Goal: Check status: Check status

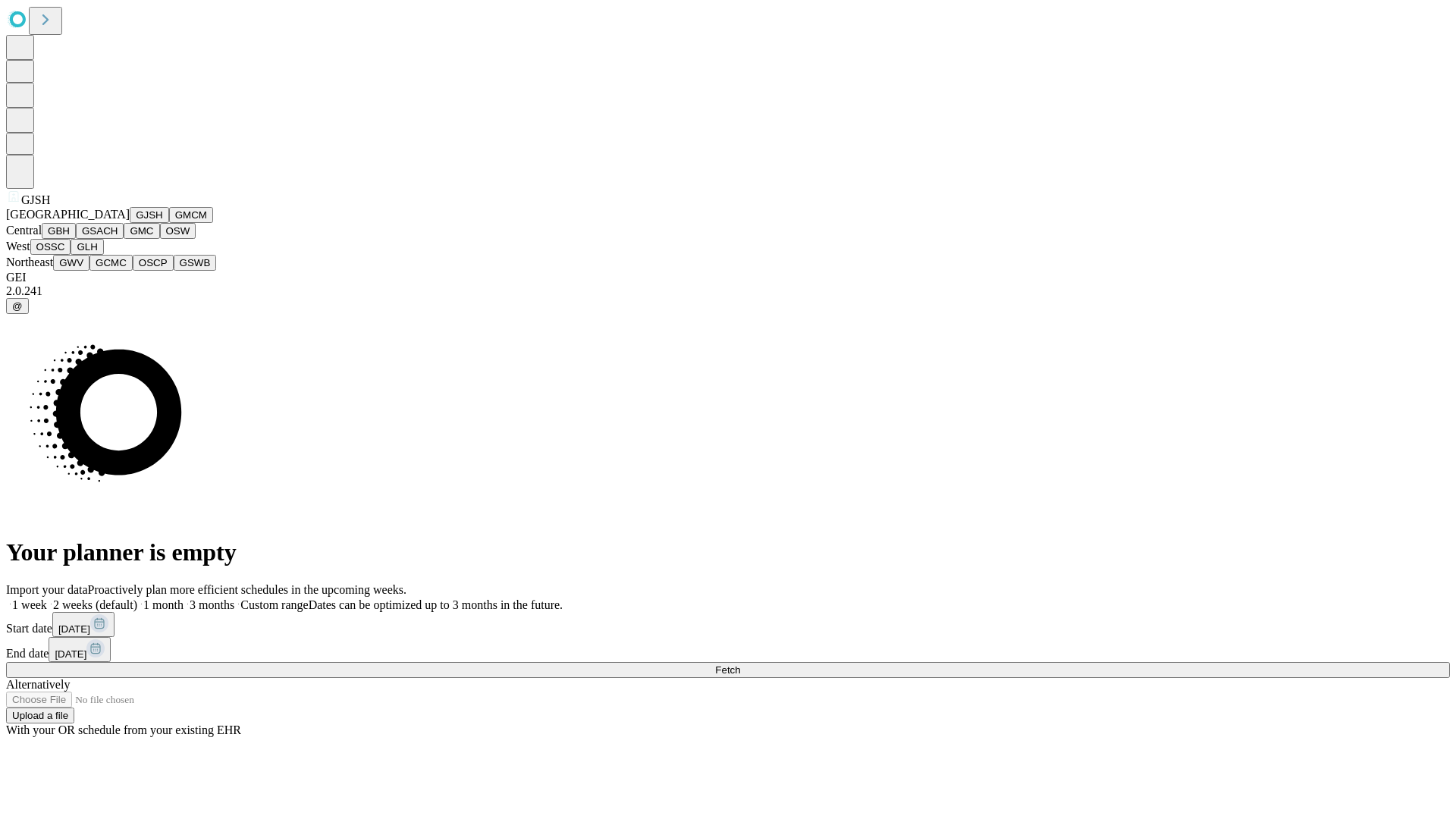
click at [130, 223] on button "GJSH" at bounding box center [149, 215] width 39 height 16
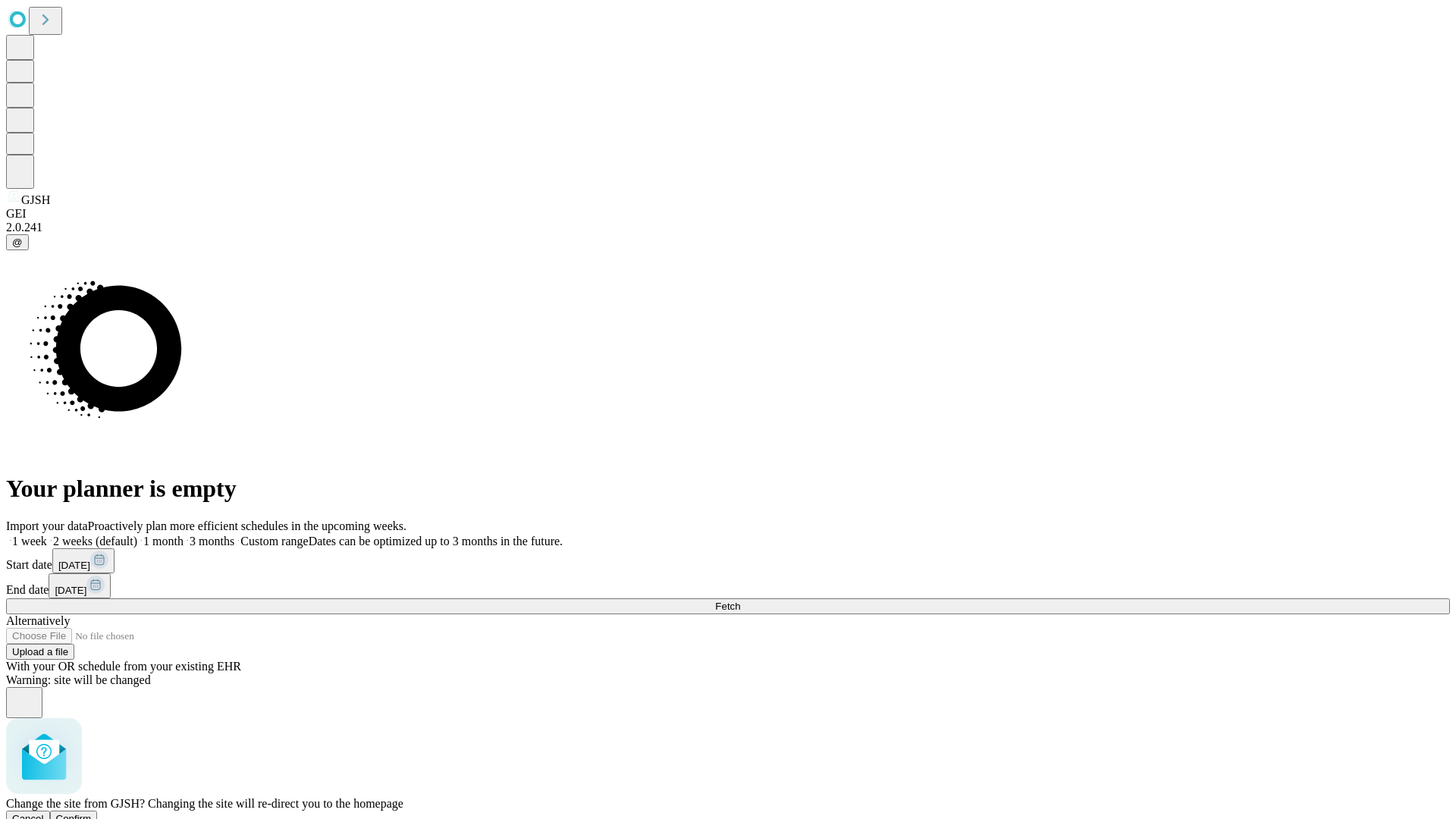
click at [92, 813] on span "Confirm" at bounding box center [74, 818] width 36 height 11
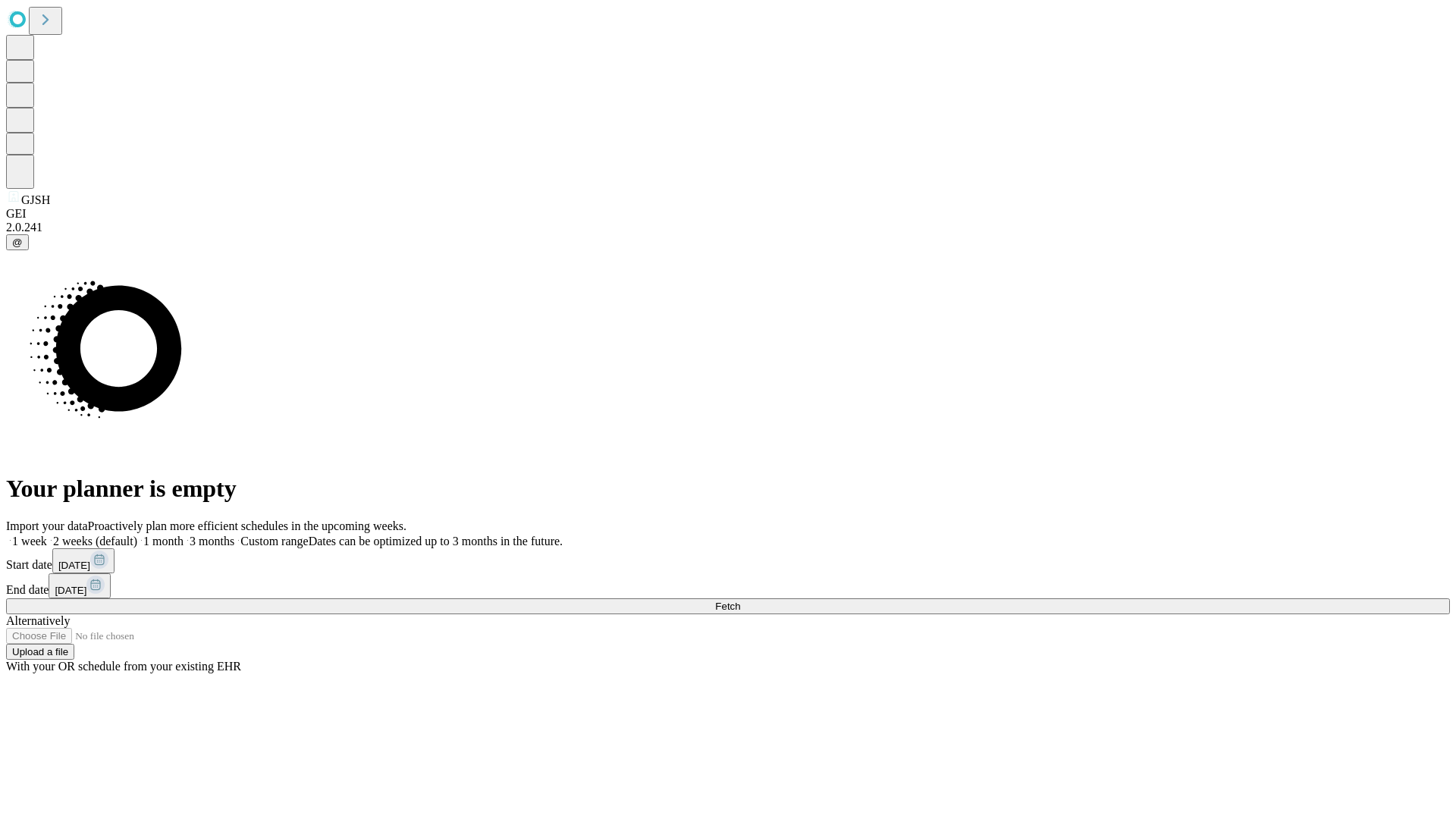
click at [47, 535] on label "1 week" at bounding box center [26, 541] width 41 height 13
click at [740, 601] on span "Fetch" at bounding box center [727, 606] width 25 height 11
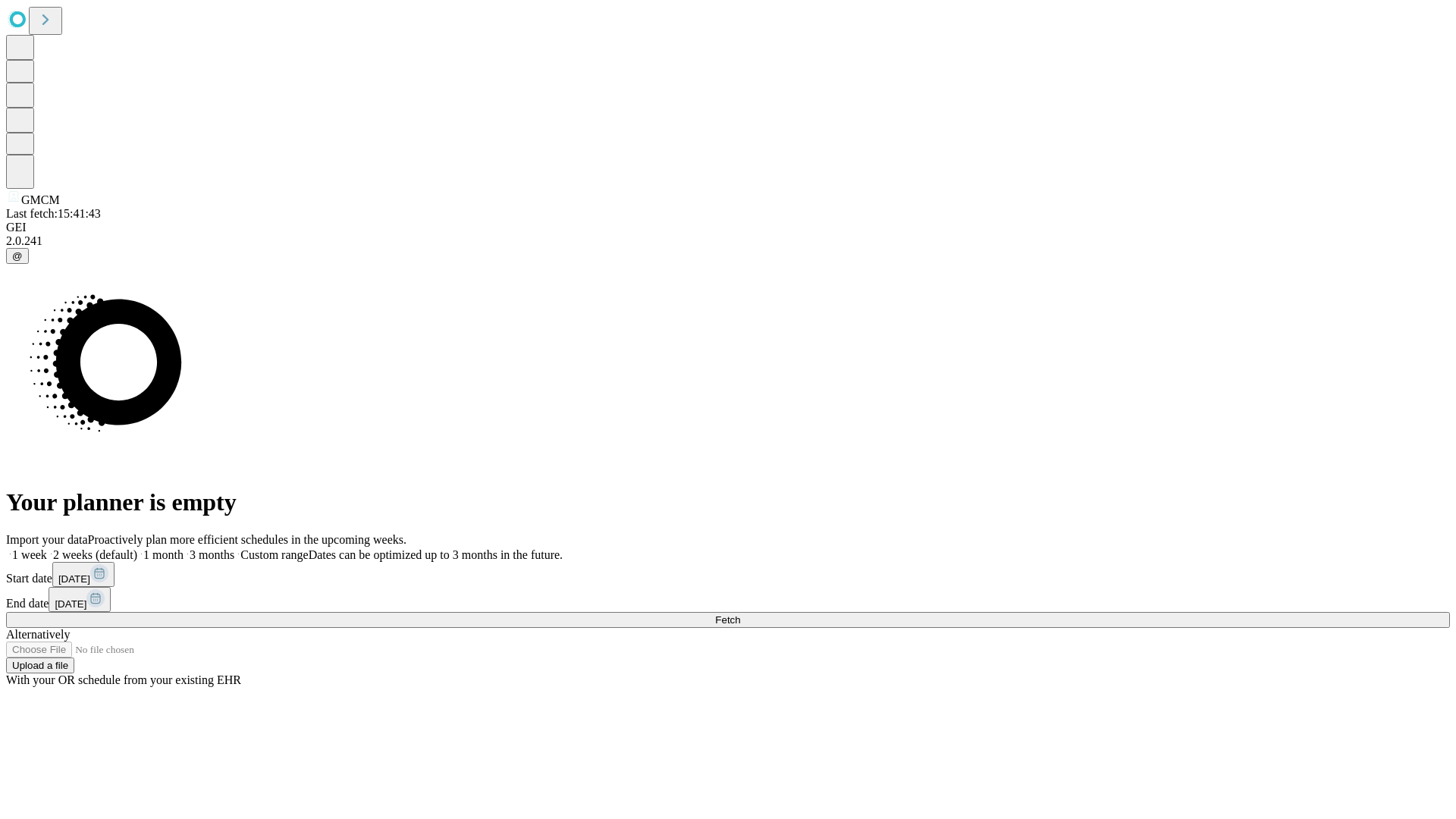
click at [47, 549] on label "1 week" at bounding box center [26, 555] width 41 height 13
click at [740, 614] on span "Fetch" at bounding box center [727, 620] width 25 height 11
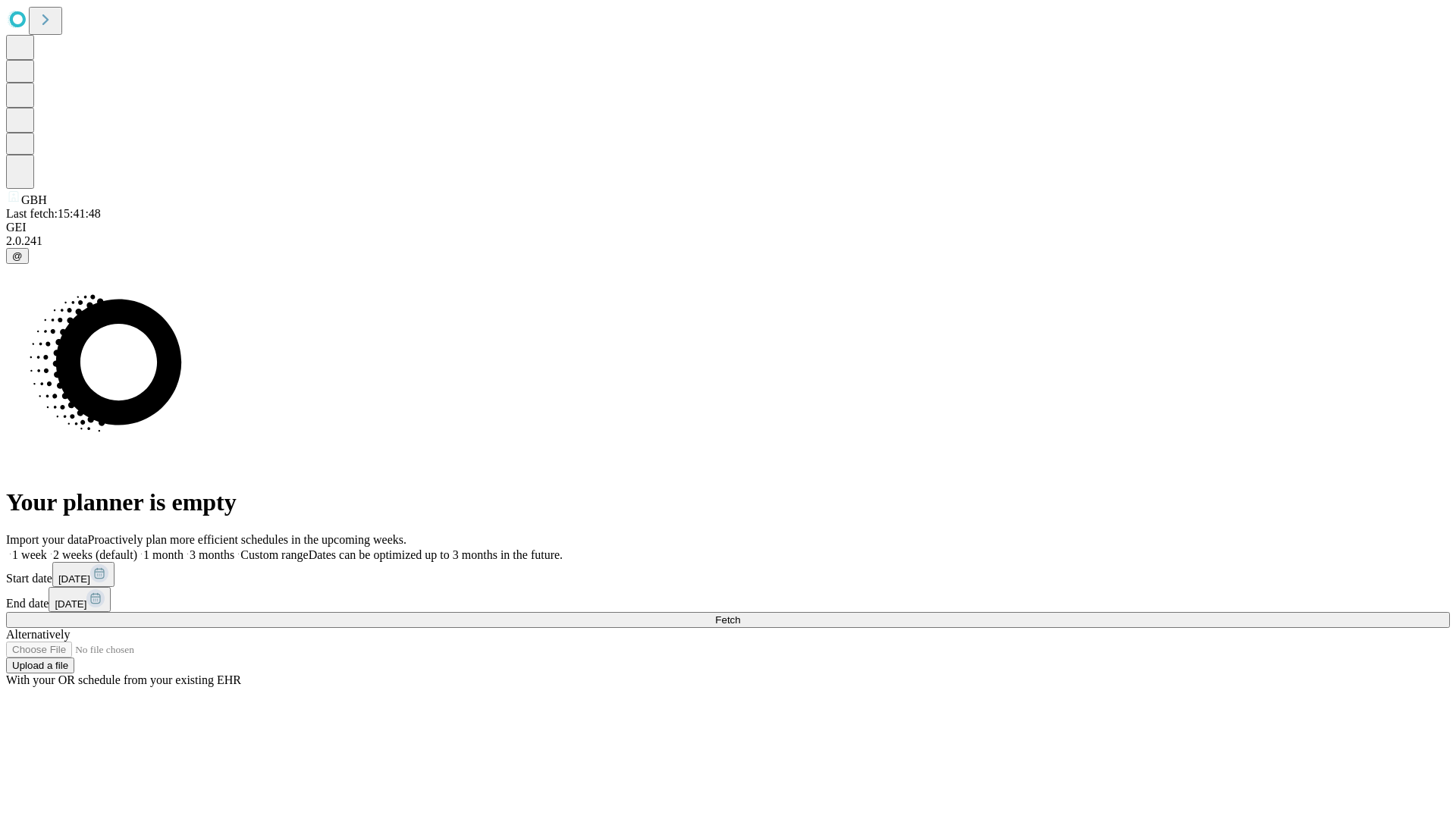
click at [47, 549] on label "1 week" at bounding box center [26, 555] width 41 height 13
click at [740, 614] on span "Fetch" at bounding box center [727, 620] width 25 height 11
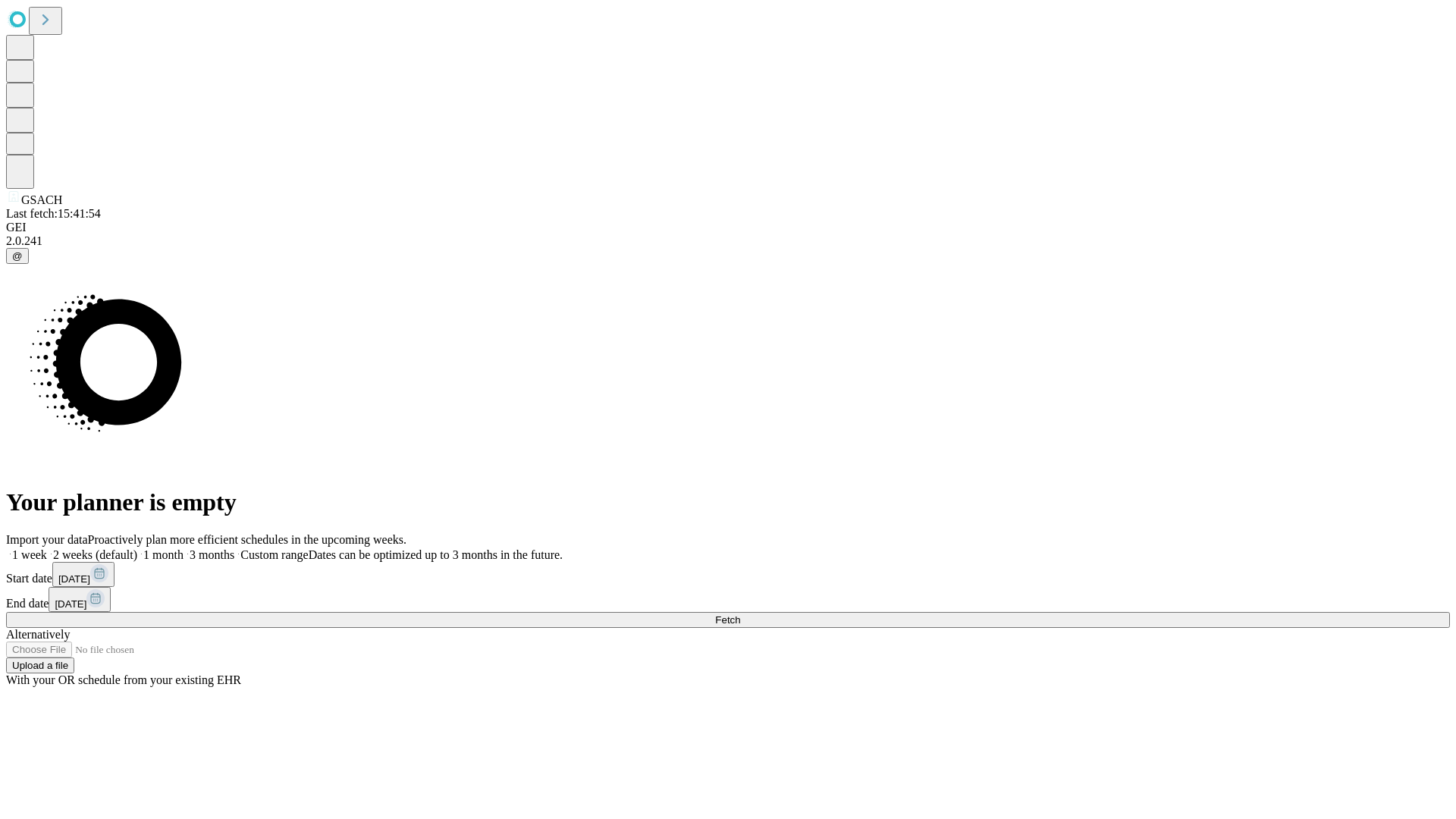
click at [47, 549] on label "1 week" at bounding box center [26, 555] width 41 height 13
click at [740, 614] on span "Fetch" at bounding box center [727, 620] width 25 height 11
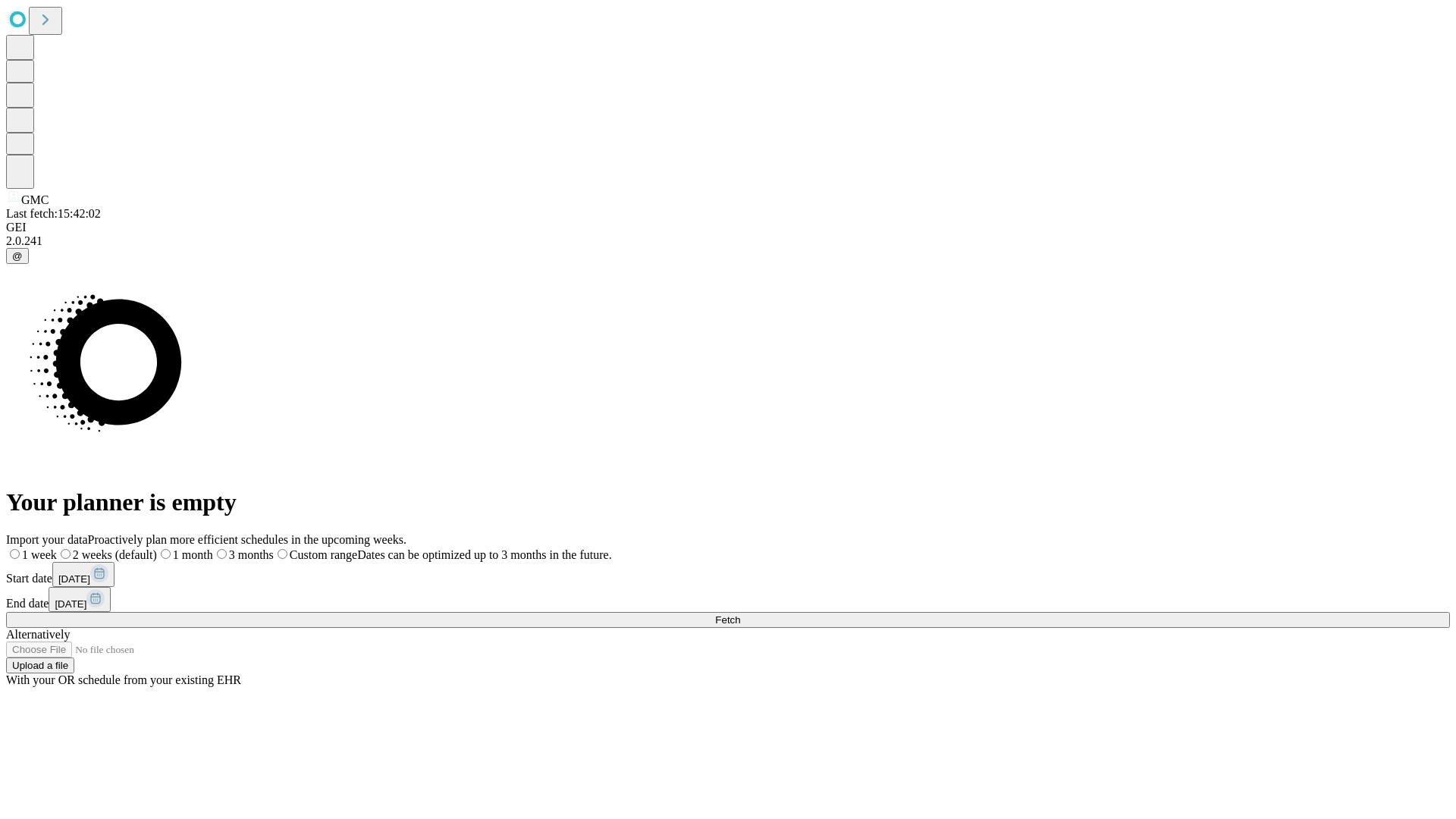
click at [57, 549] on label "1 week" at bounding box center [31, 555] width 51 height 13
click at [740, 614] on span "Fetch" at bounding box center [727, 620] width 25 height 11
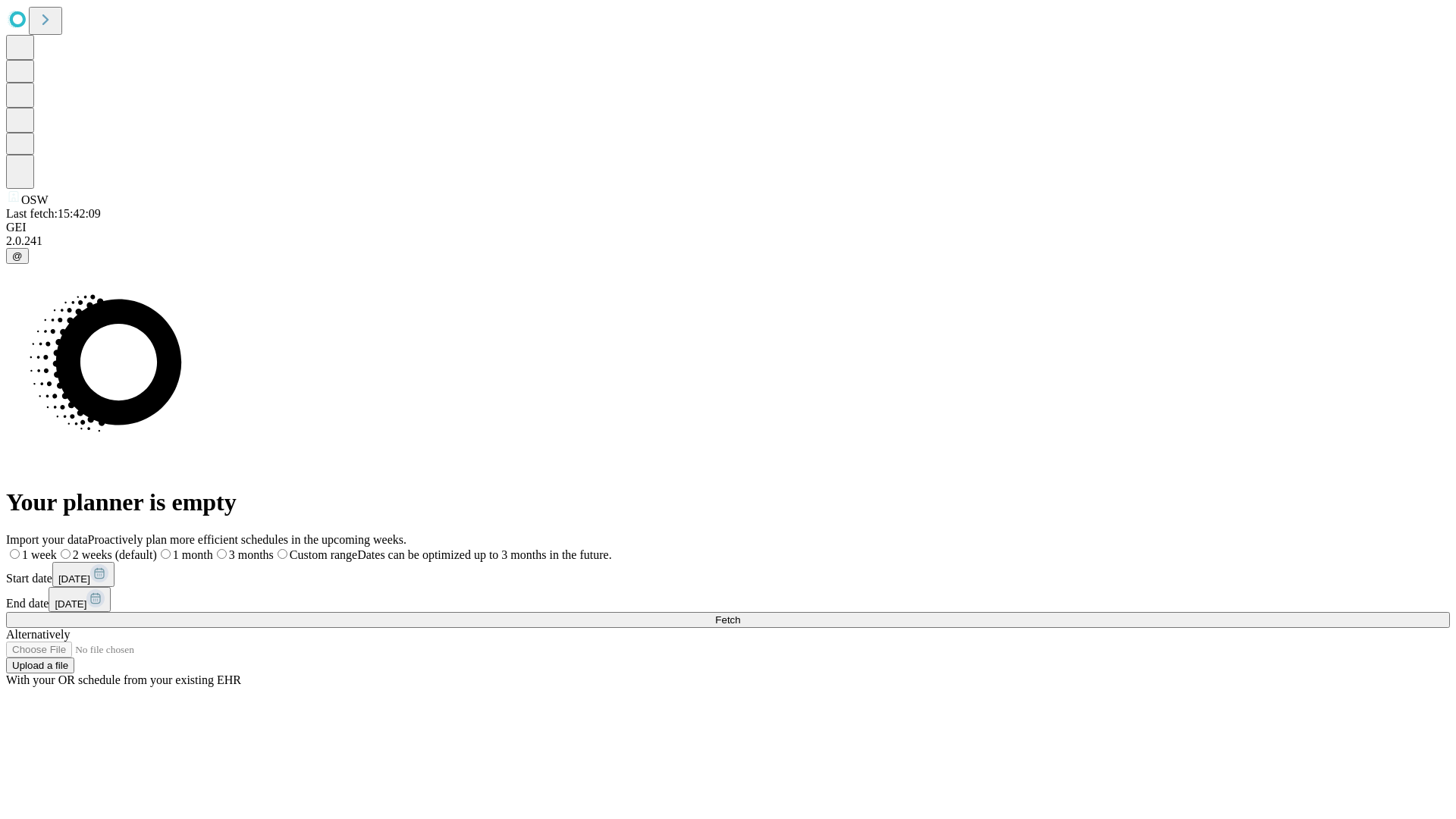
click at [740, 614] on span "Fetch" at bounding box center [727, 620] width 25 height 11
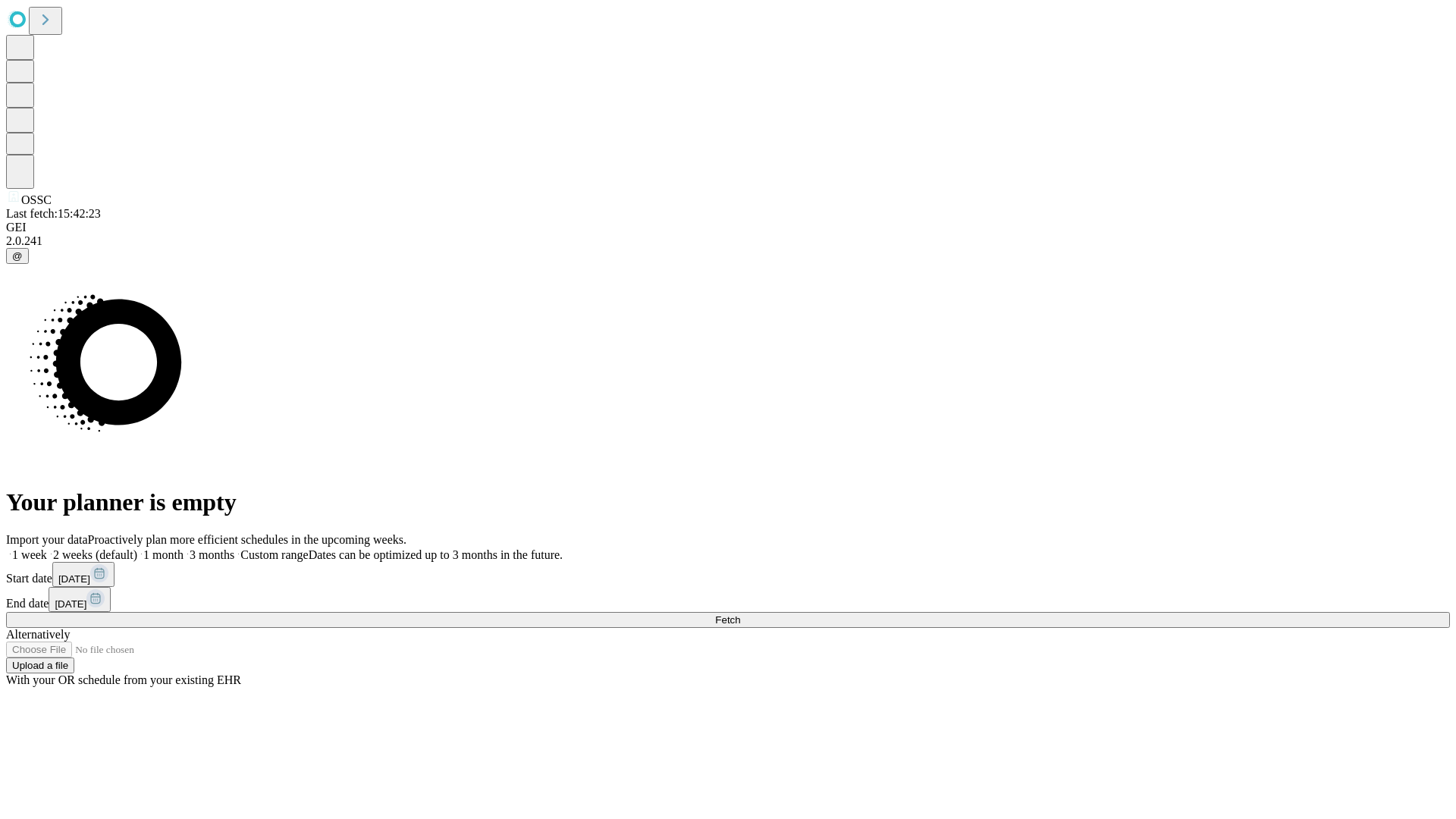
click at [47, 549] on label "1 week" at bounding box center [26, 555] width 41 height 13
click at [740, 614] on span "Fetch" at bounding box center [727, 620] width 25 height 11
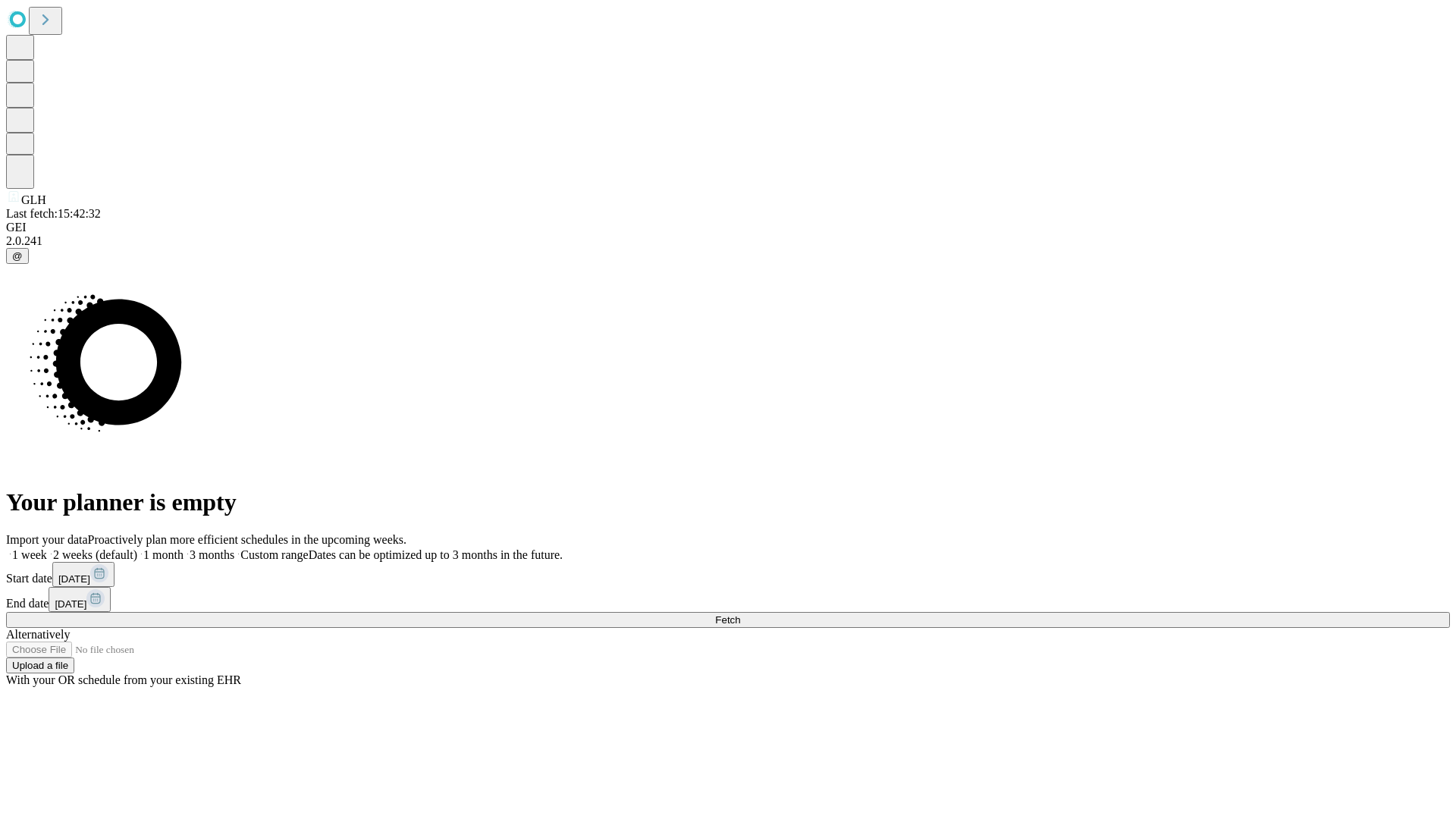
click at [47, 549] on label "1 week" at bounding box center [26, 555] width 41 height 13
click at [740, 614] on span "Fetch" at bounding box center [727, 620] width 25 height 11
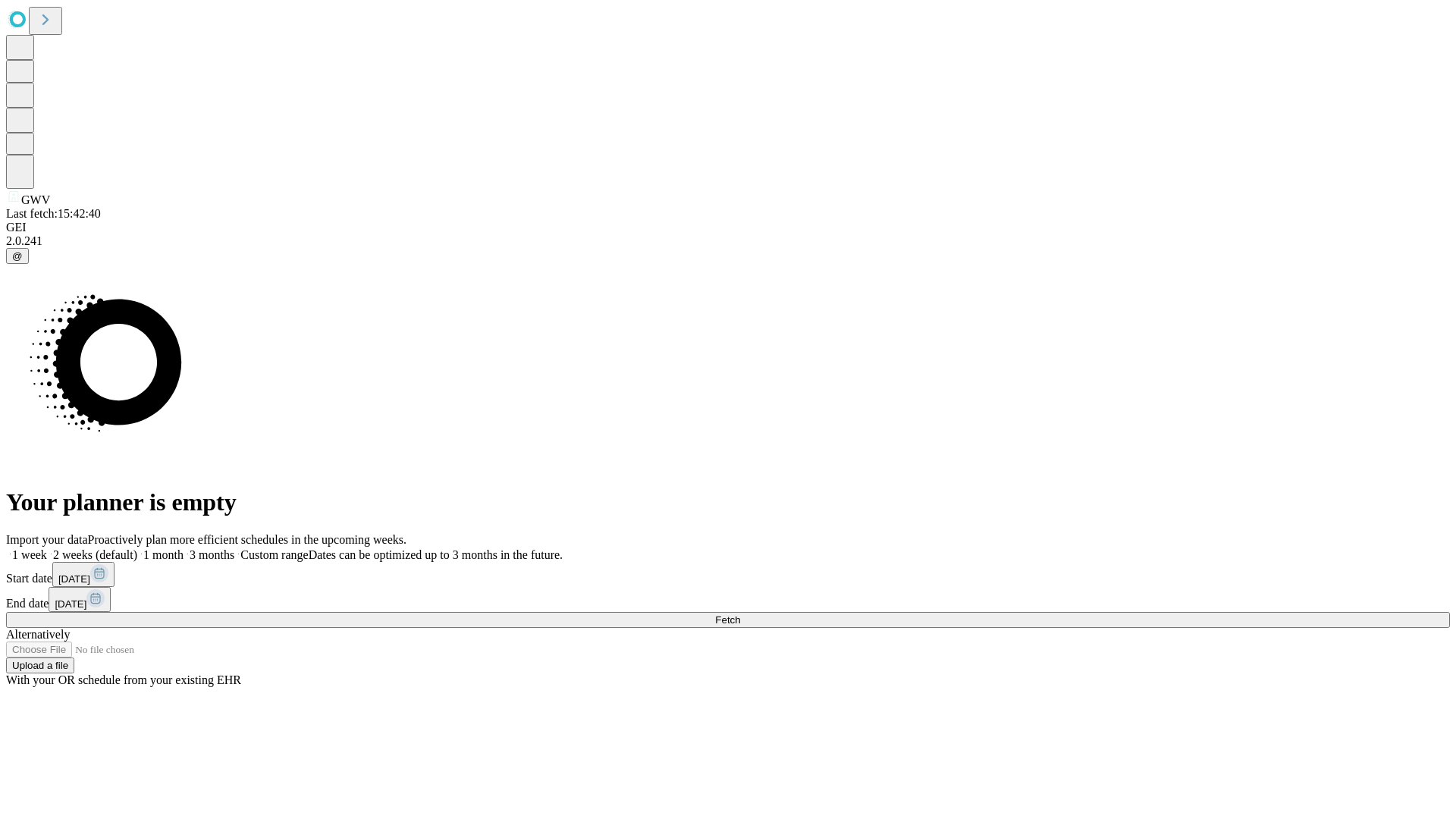
click at [47, 549] on label "1 week" at bounding box center [26, 555] width 41 height 13
click at [740, 614] on span "Fetch" at bounding box center [727, 620] width 25 height 11
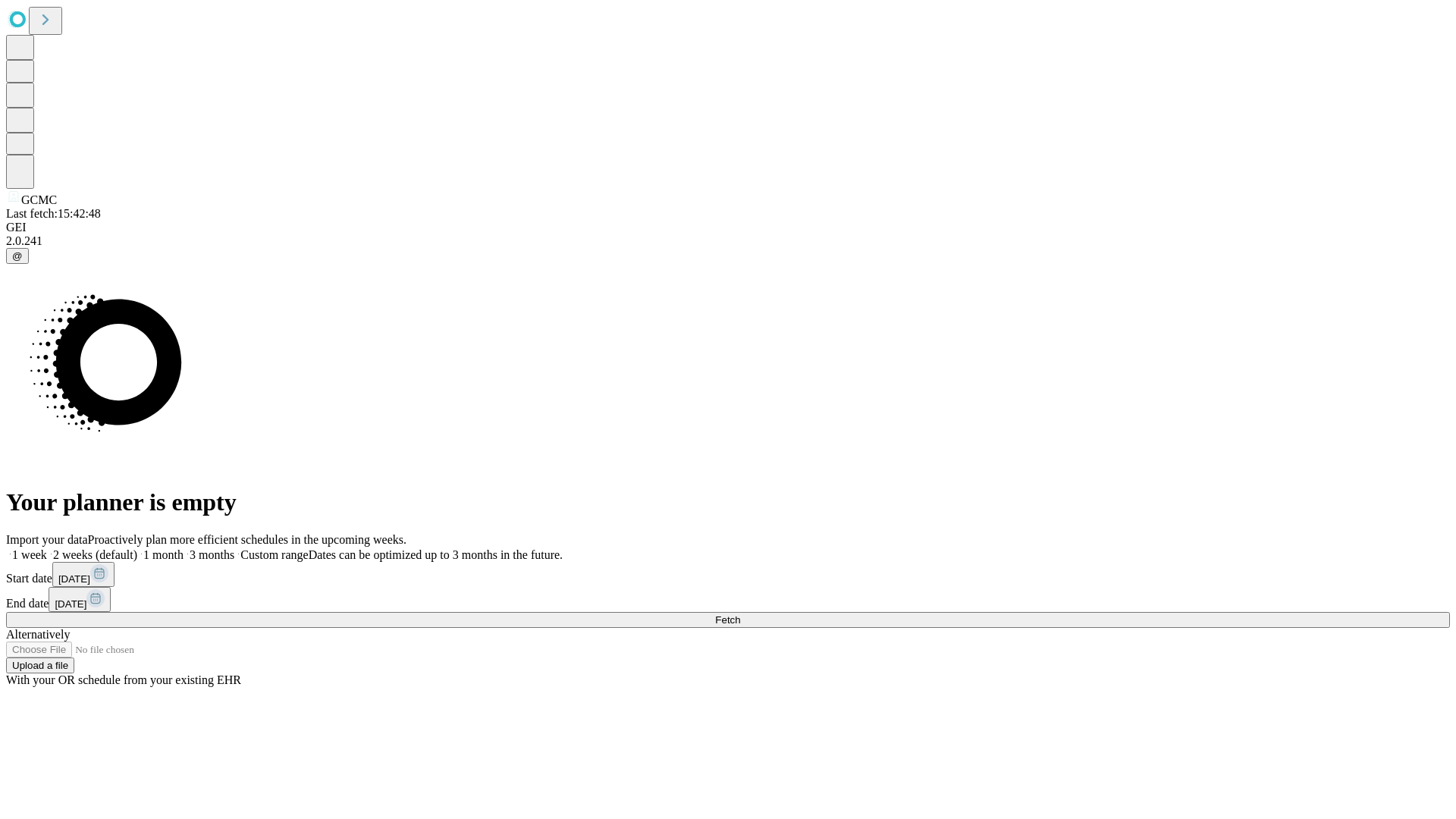
click at [740, 614] on span "Fetch" at bounding box center [727, 620] width 25 height 11
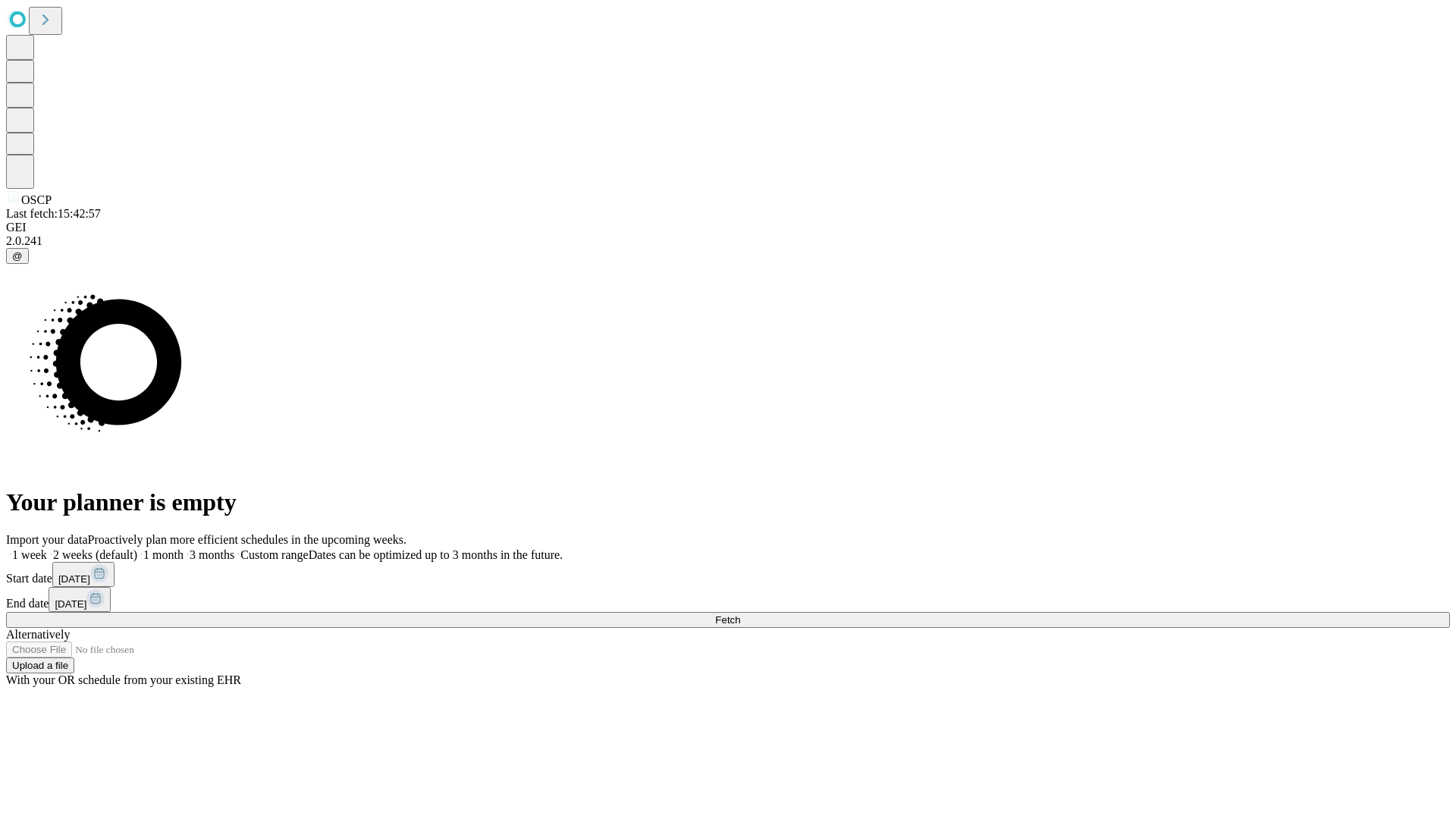
click at [47, 549] on label "1 week" at bounding box center [26, 555] width 41 height 13
click at [740, 614] on span "Fetch" at bounding box center [727, 620] width 25 height 11
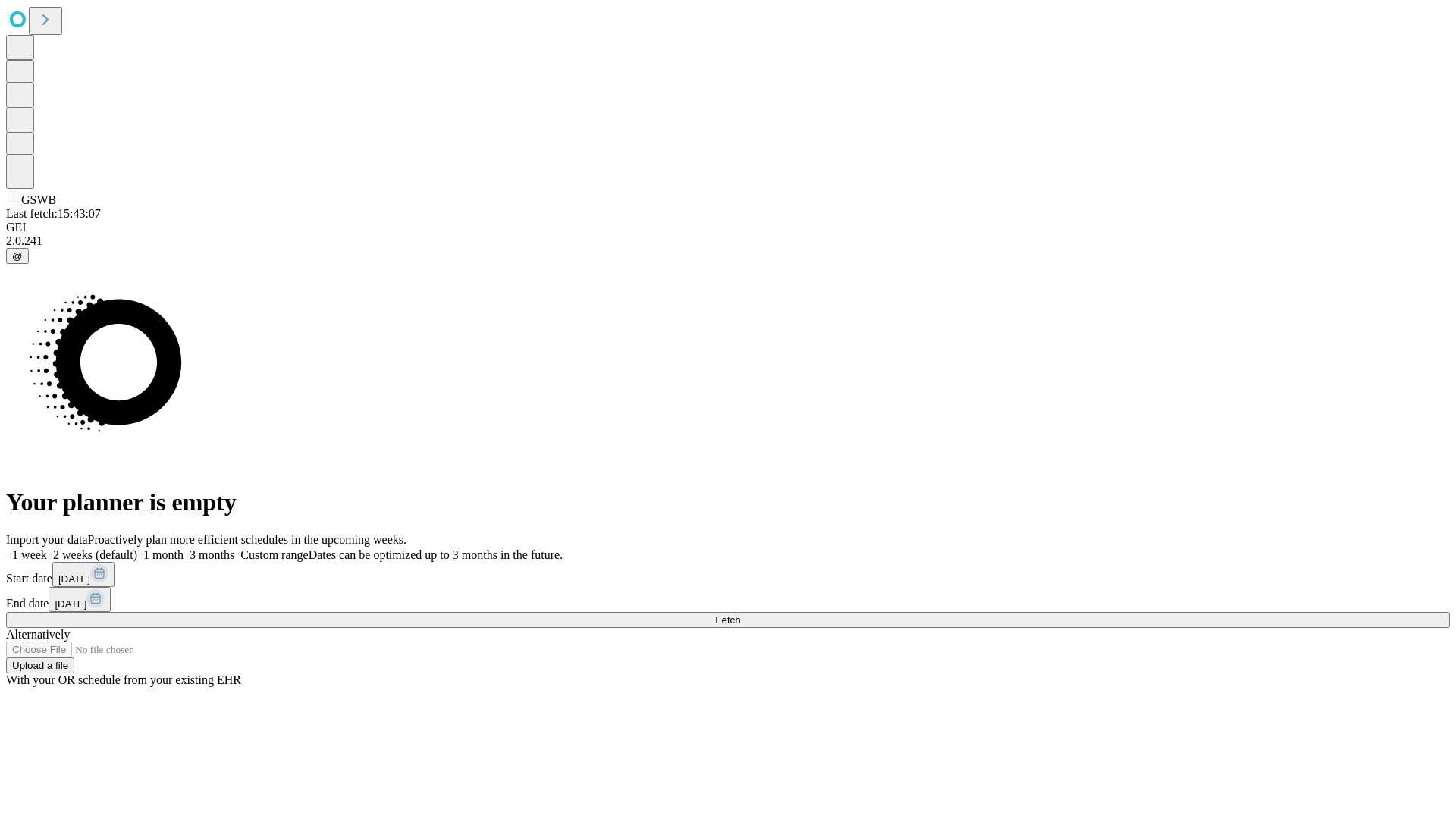
click at [47, 549] on label "1 week" at bounding box center [26, 555] width 41 height 13
click at [740, 614] on span "Fetch" at bounding box center [727, 620] width 25 height 11
